Goal: Information Seeking & Learning: Learn about a topic

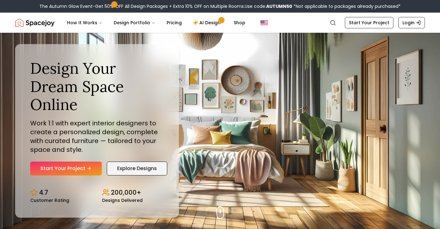
click at [124, 168] on link "Explore Designs" at bounding box center [137, 169] width 60 height 14
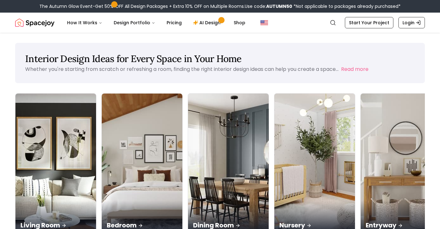
click at [131, 201] on div "Bedroom" at bounding box center [142, 218] width 81 height 35
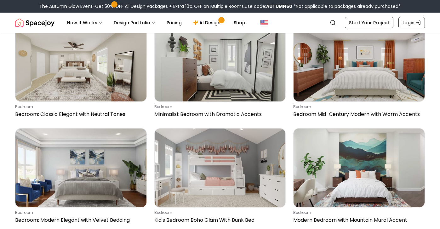
scroll to position [801, 0]
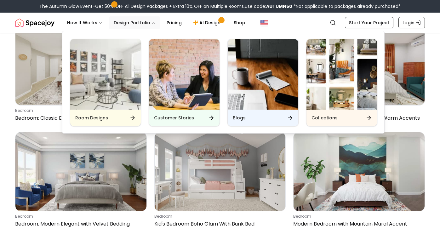
click at [133, 22] on button "Design Portfolio" at bounding box center [135, 22] width 52 height 13
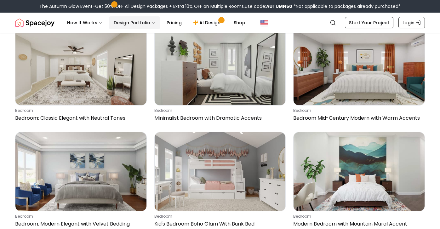
click at [136, 23] on button "Design Portfolio" at bounding box center [135, 22] width 52 height 13
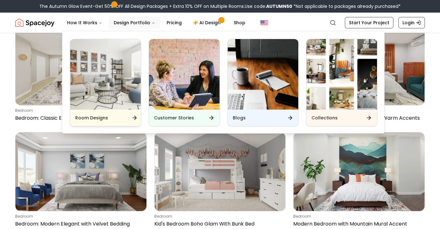
click at [130, 118] on div "Room Designs" at bounding box center [105, 118] width 71 height 16
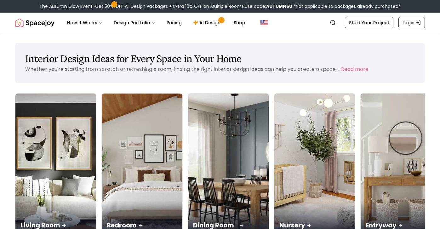
click at [203, 214] on div "Dining Room" at bounding box center [228, 218] width 81 height 35
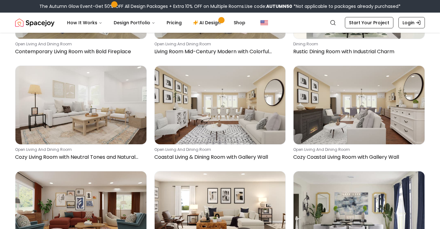
scroll to position [879, 0]
